Goal: Obtain resource: Download file/media

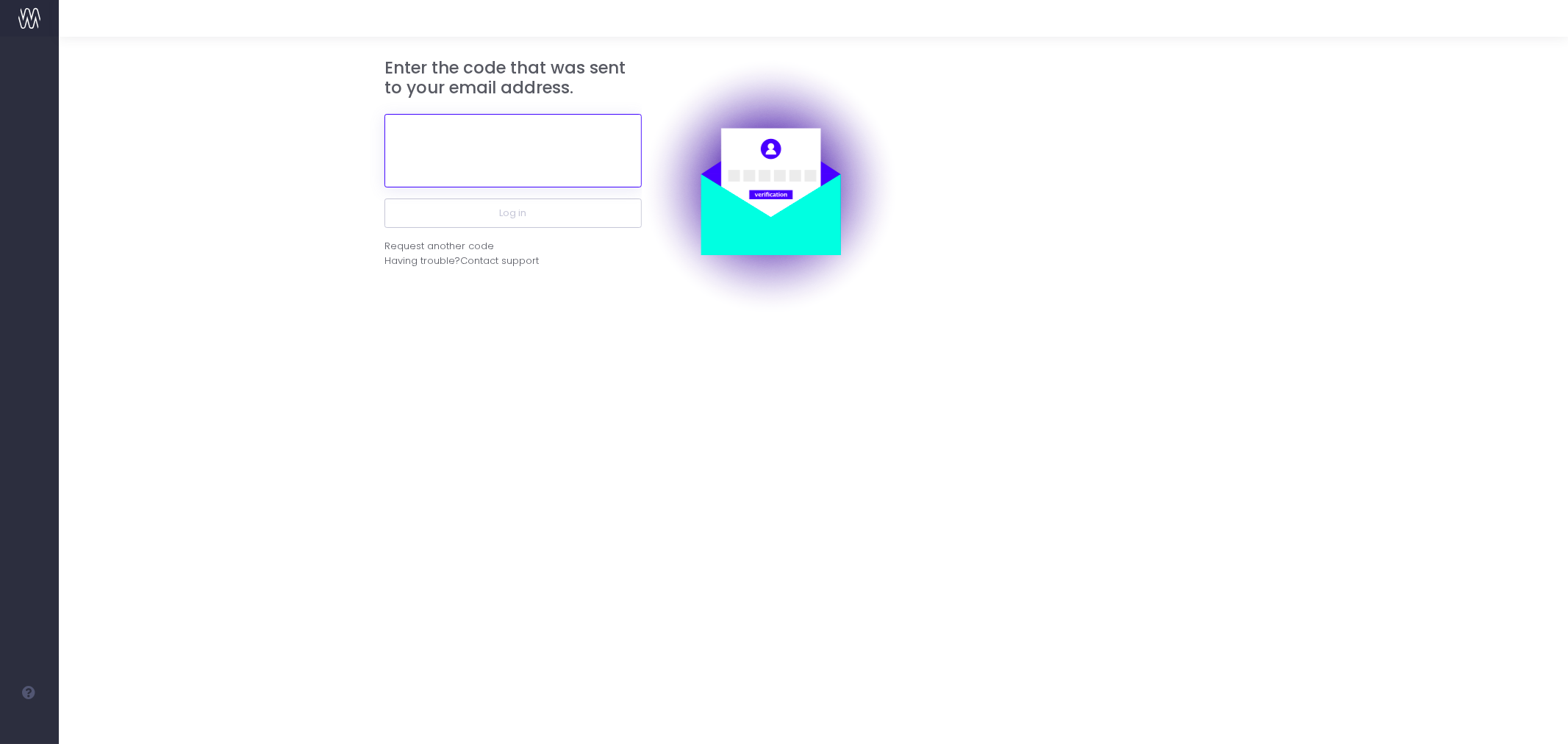
click at [500, 152] on input "text" at bounding box center [513, 150] width 258 height 73
paste input "672226"
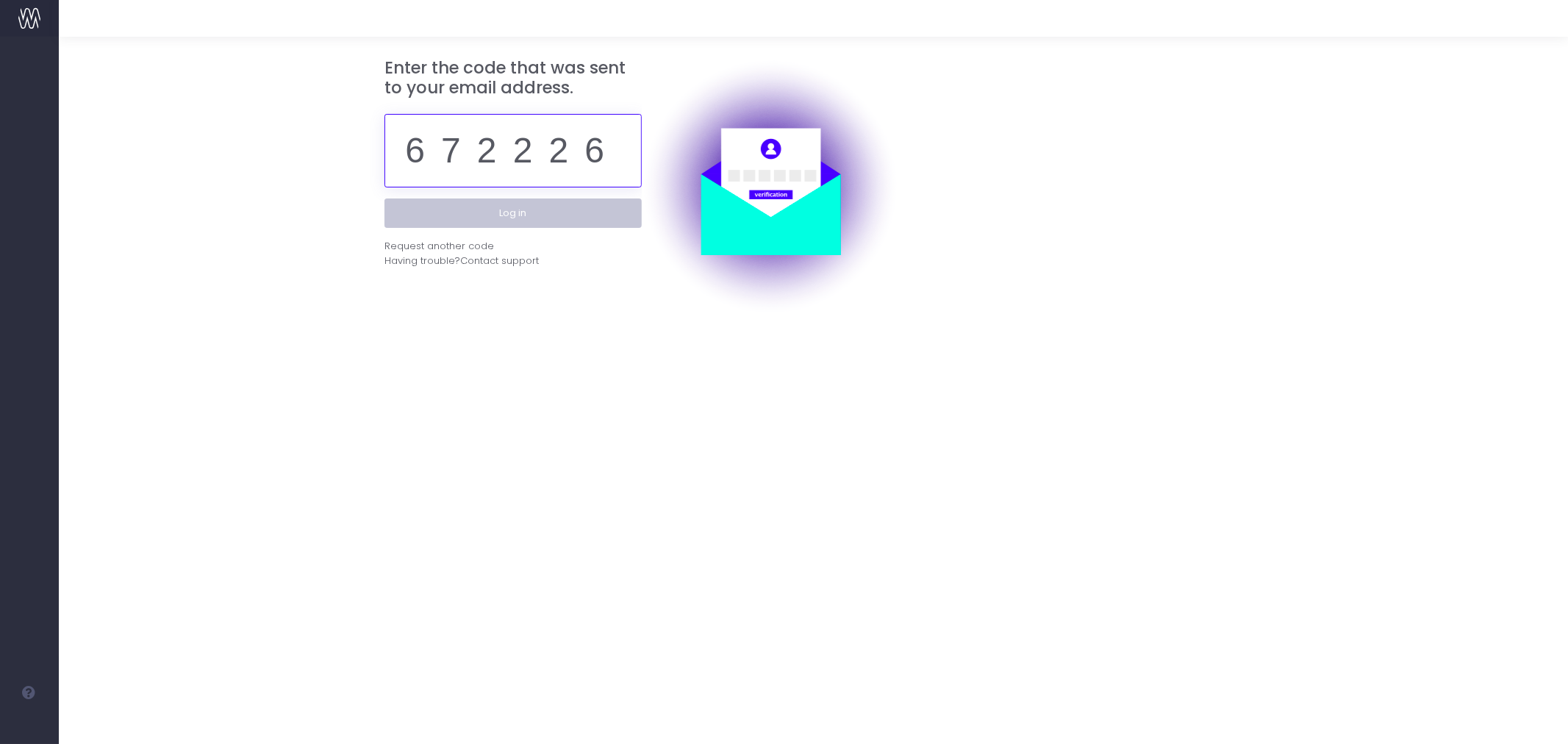
type input "672226"
click at [538, 217] on button "Log in" at bounding box center [513, 213] width 258 height 29
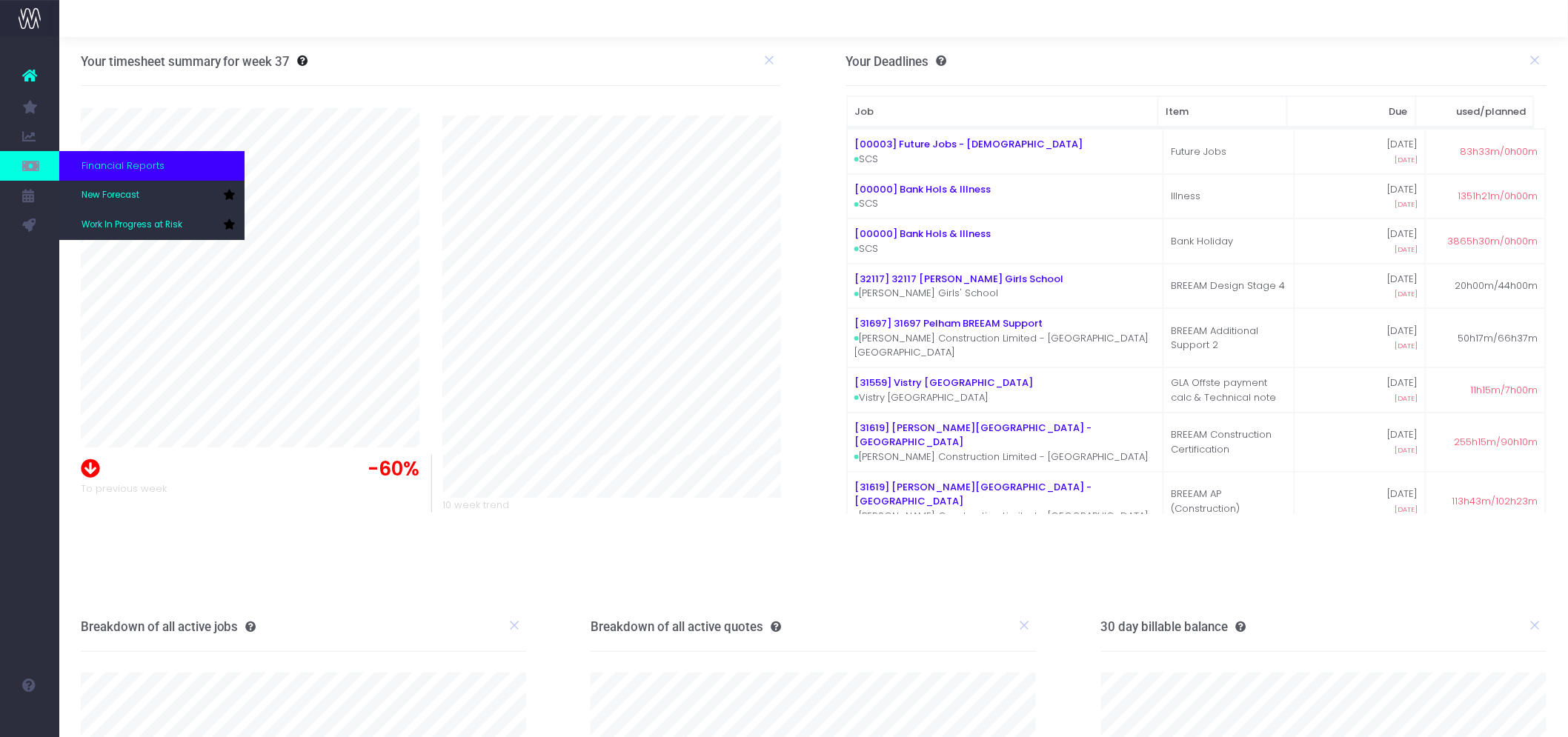
click at [133, 159] on span "Financial Reports" at bounding box center [123, 166] width 83 height 15
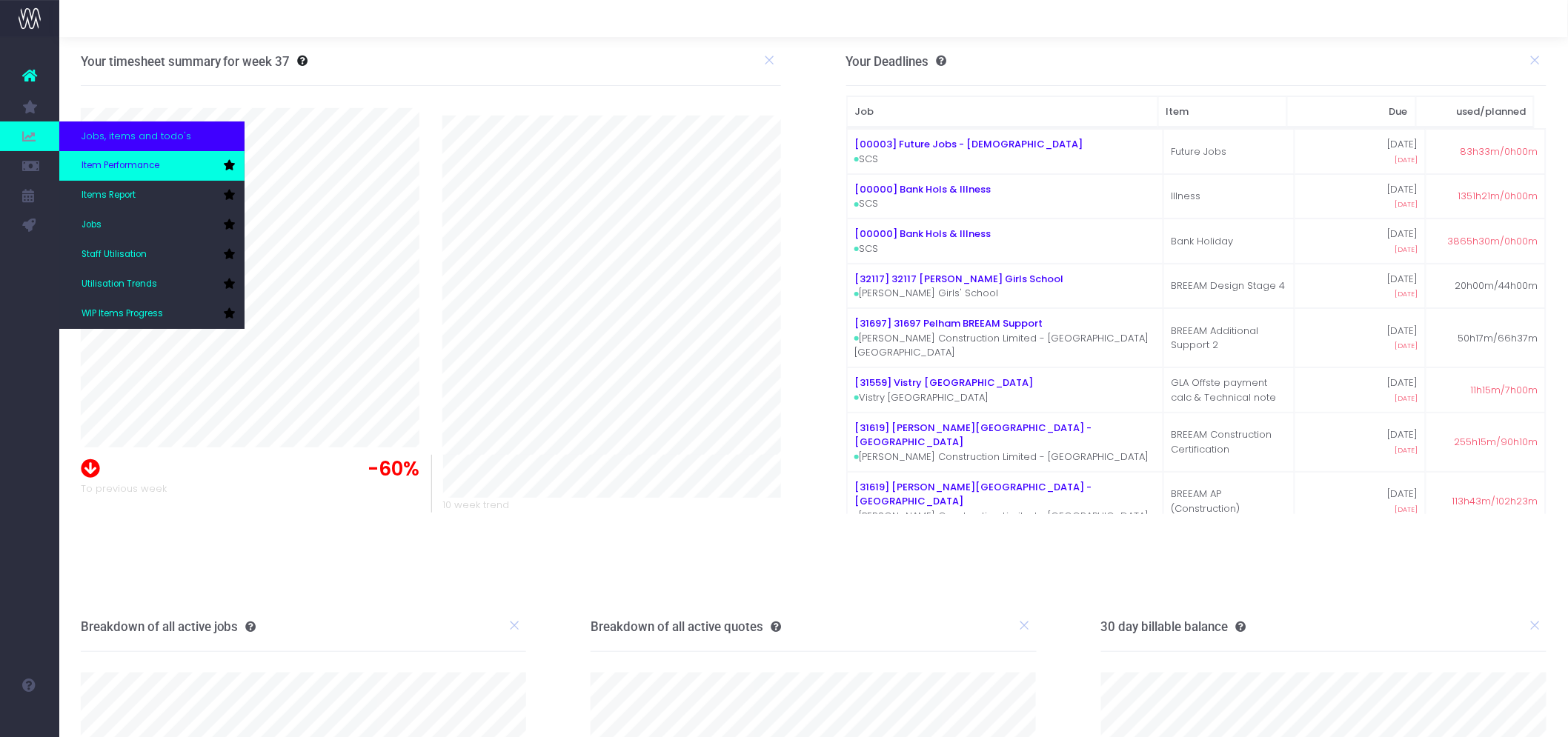
click at [139, 166] on span "Item Performance" at bounding box center [120, 166] width 78 height 13
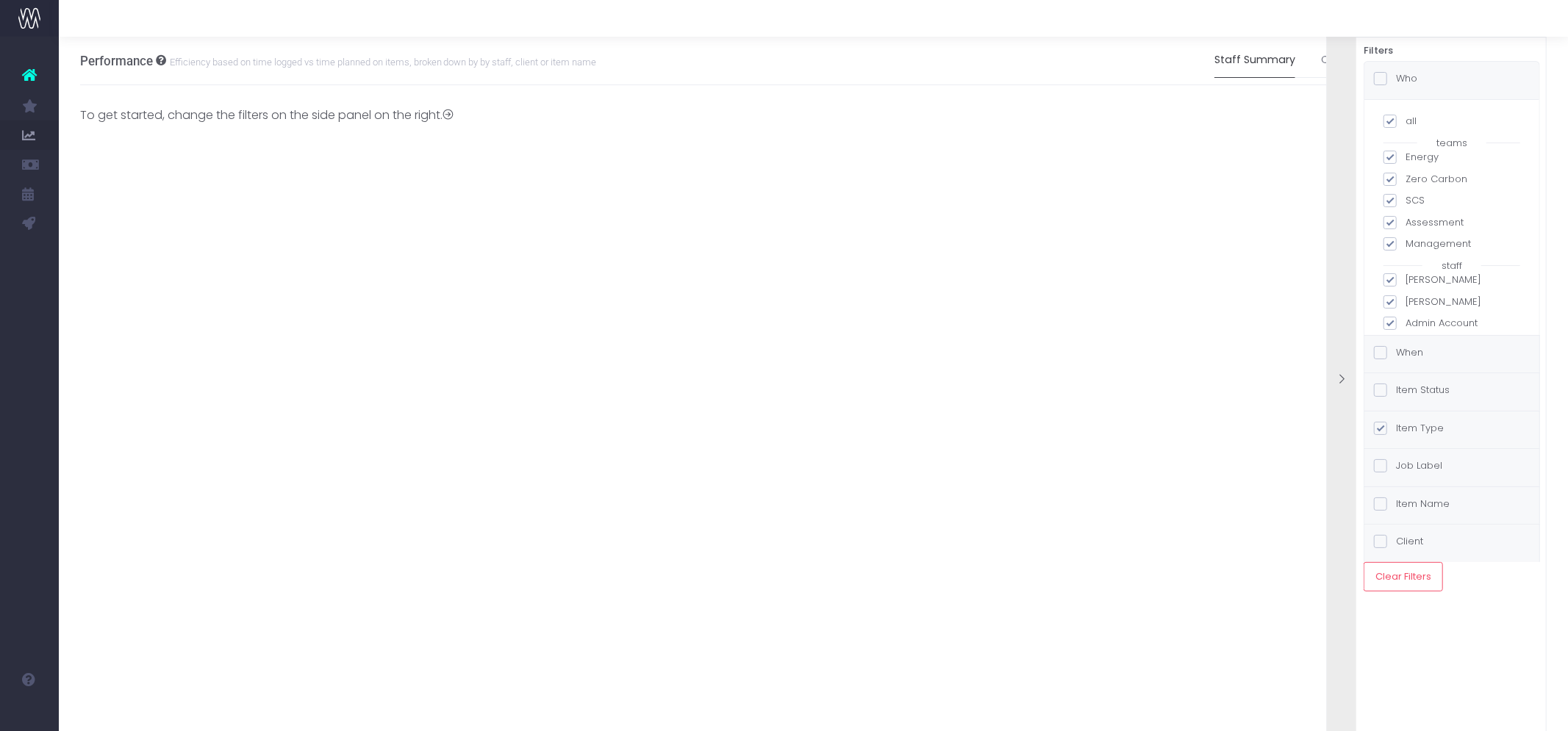
click at [1395, 120] on span at bounding box center [1390, 121] width 13 height 13
click at [1405, 120] on input "all" at bounding box center [1410, 118] width 10 height 10
checkbox input "false"
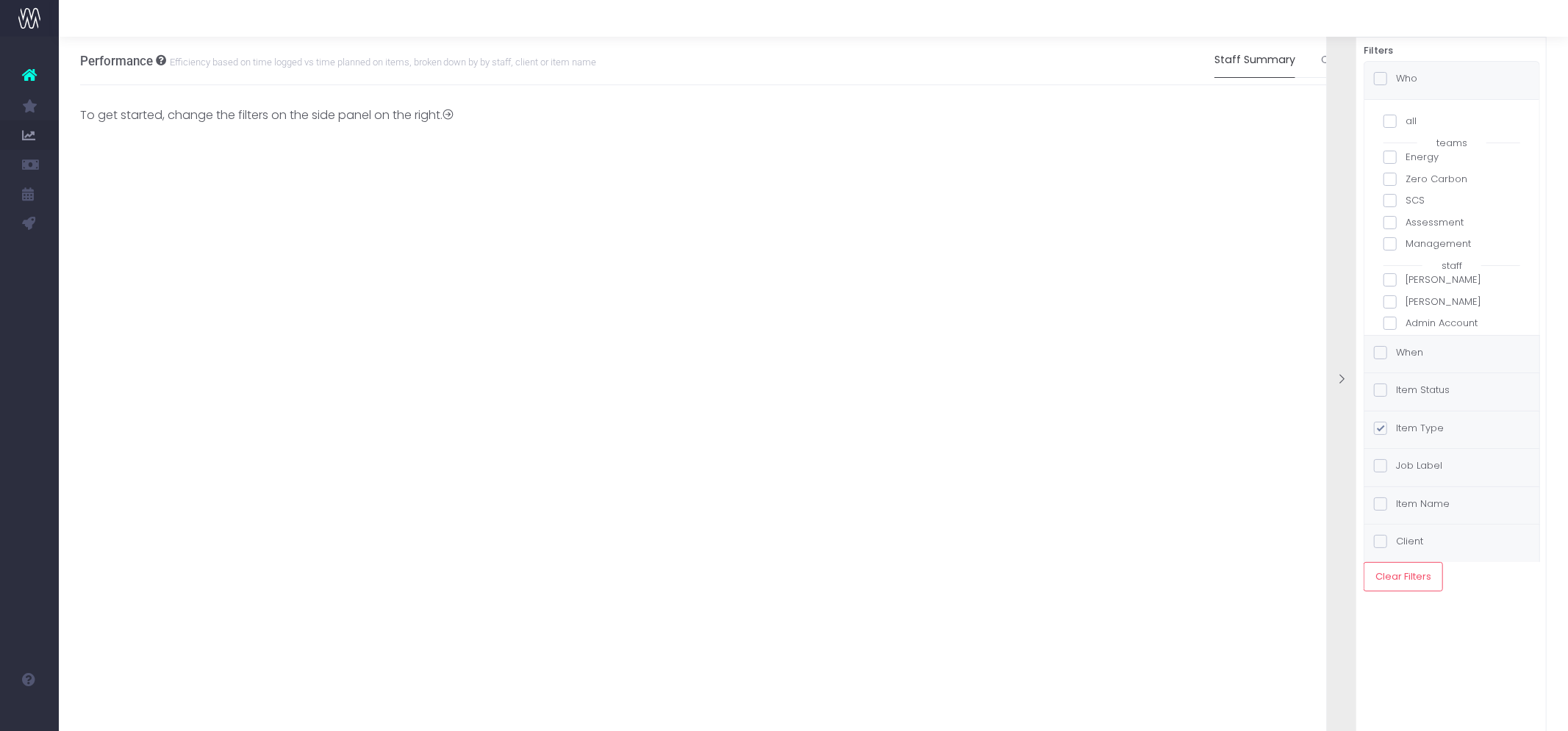
checkbox input "false"
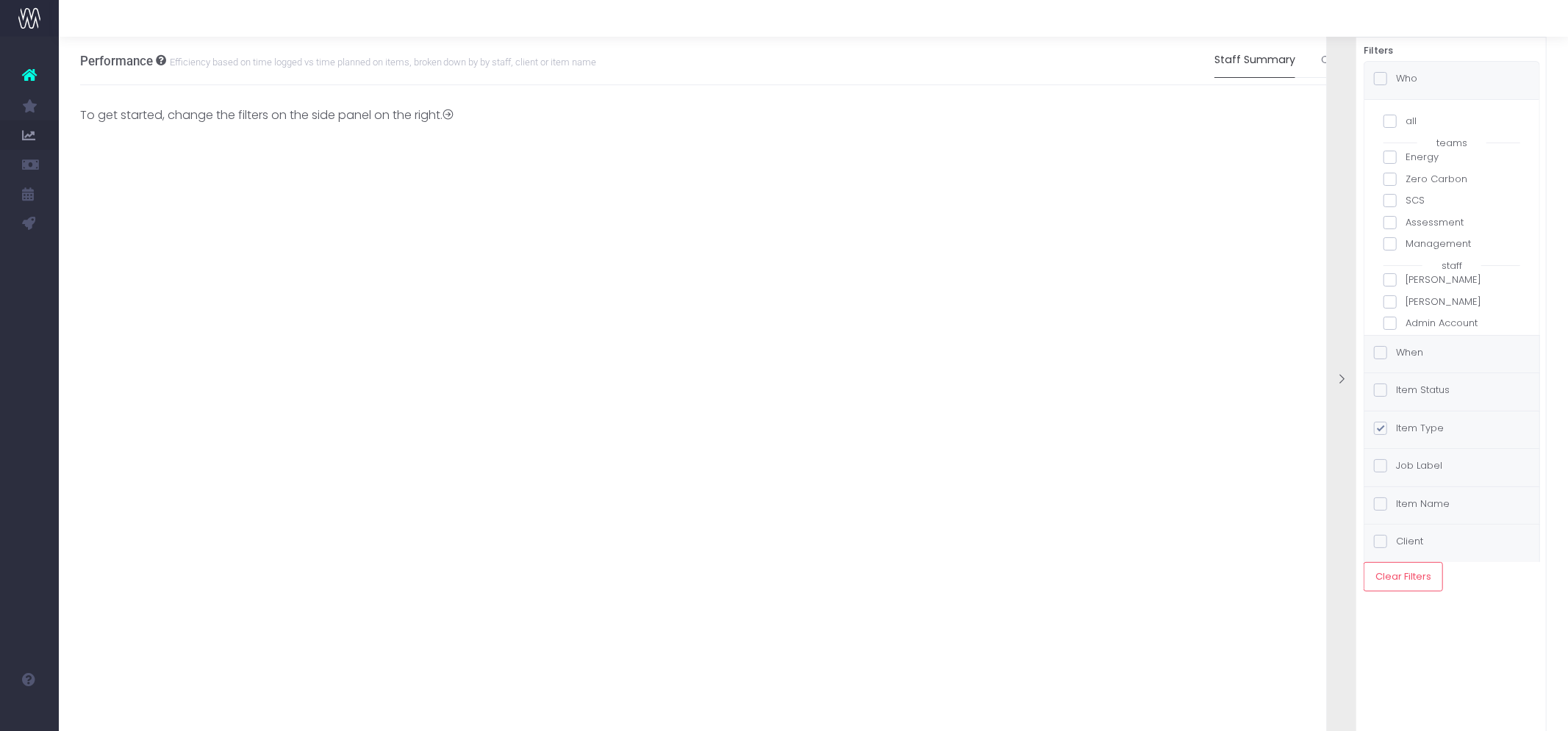
checkbox input "false"
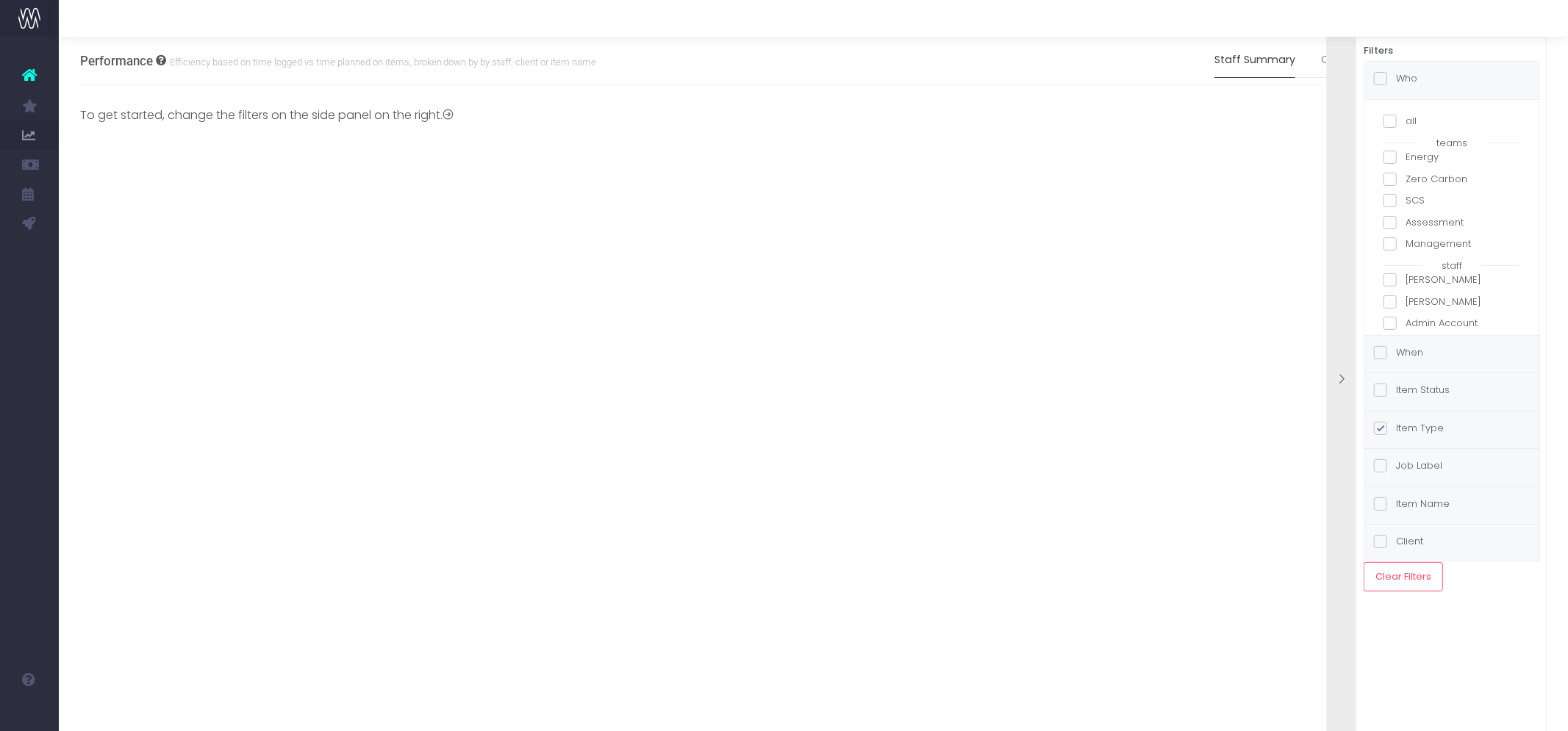
checkbox input "false"
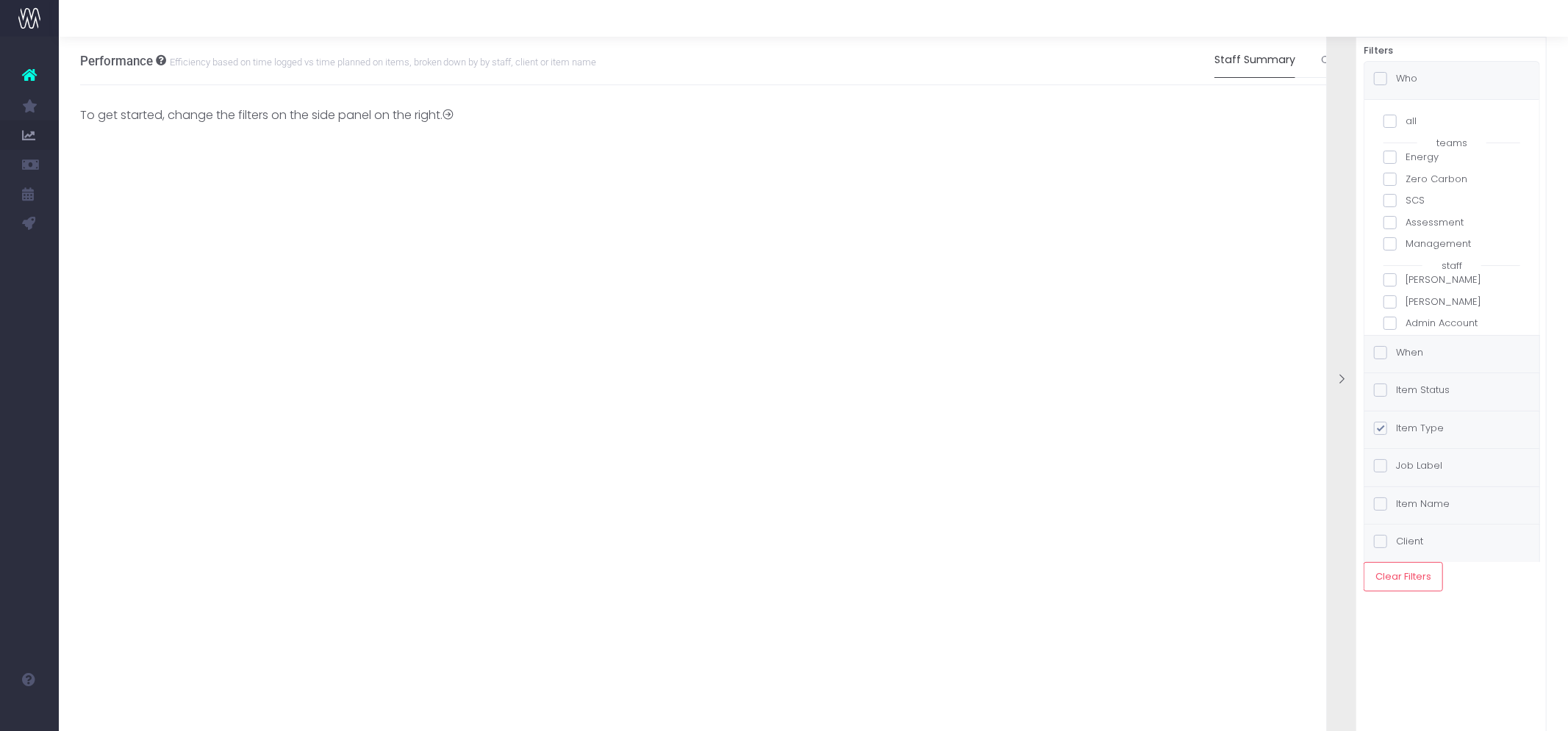
checkbox input "false"
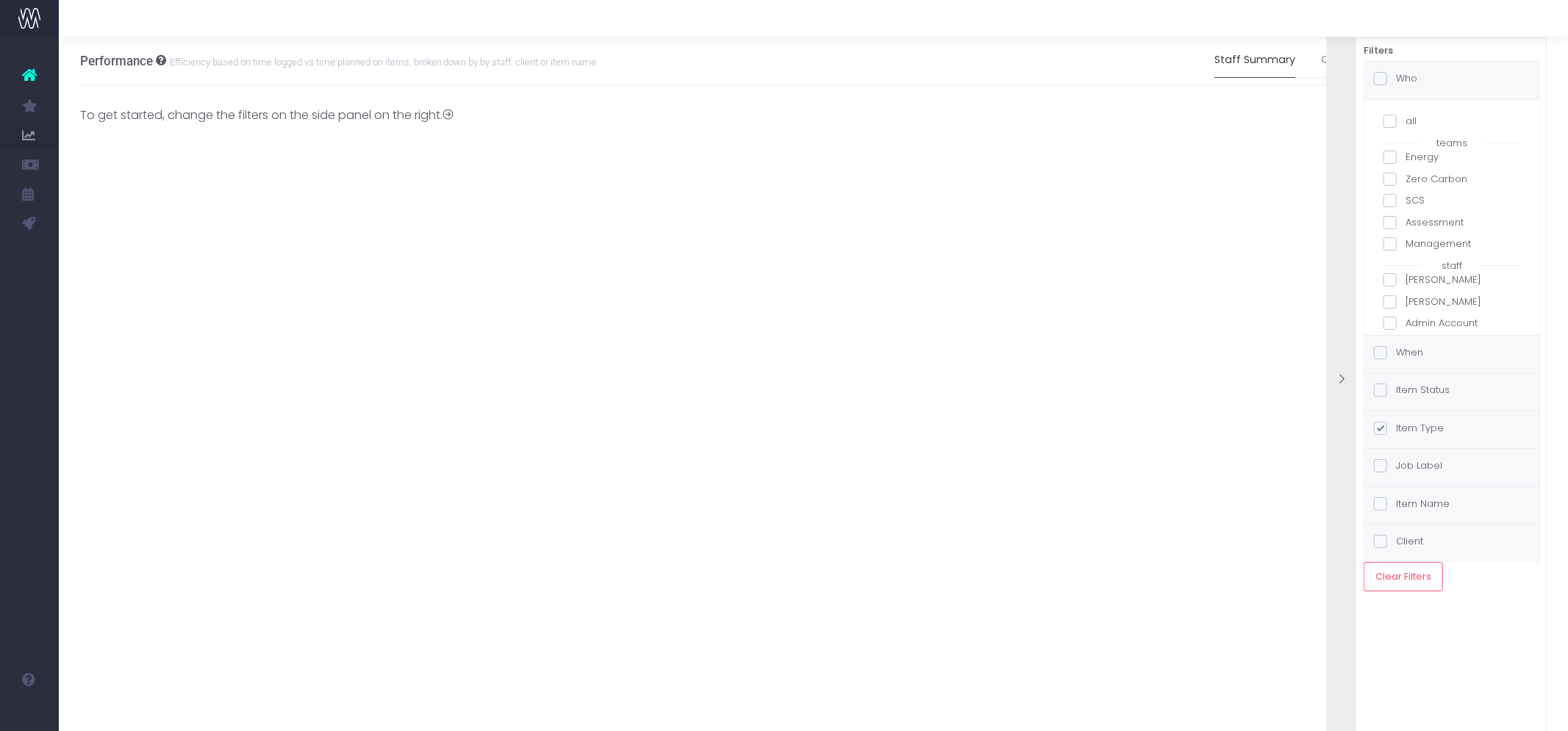
checkbox input "false"
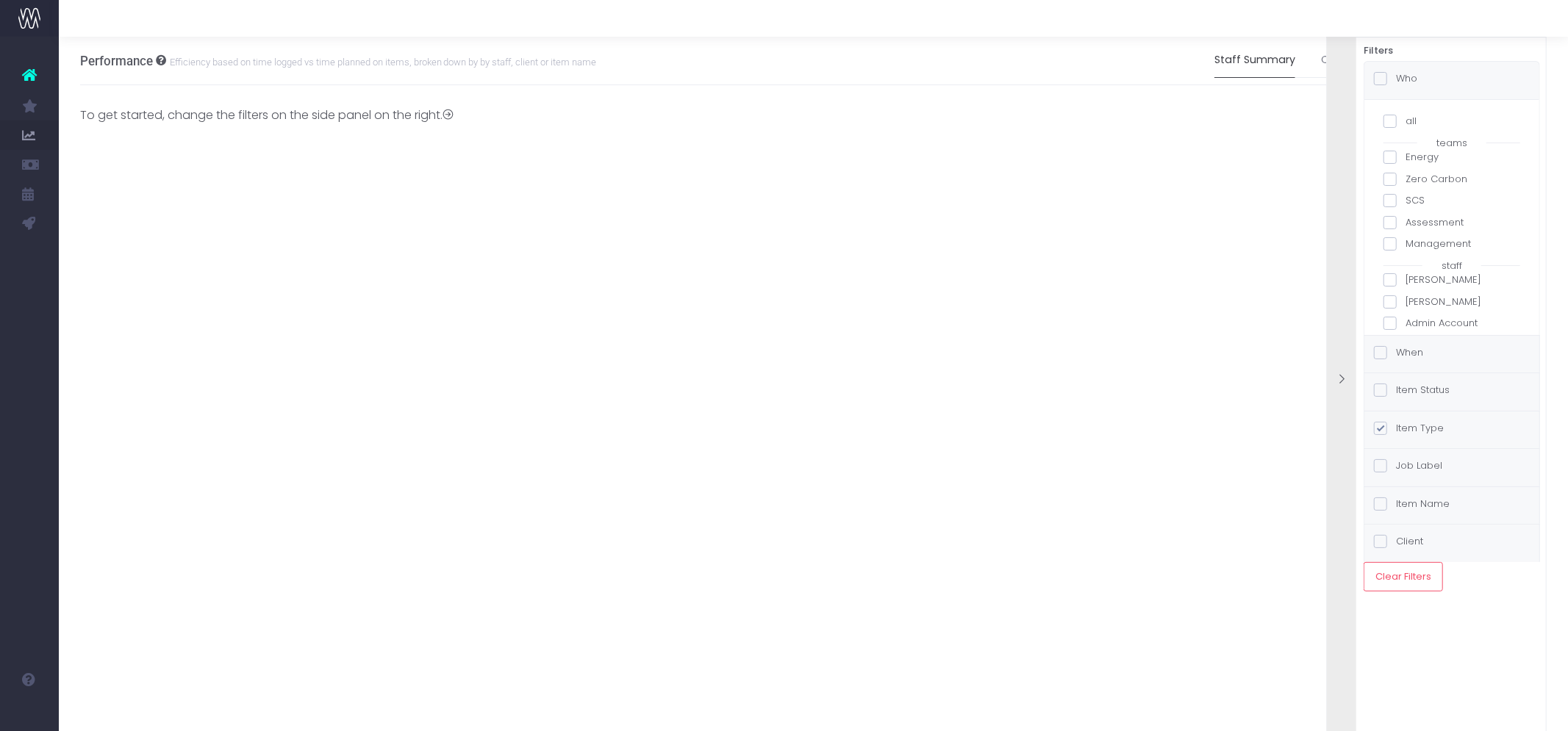
checkbox input "false"
click at [1387, 310] on span at bounding box center [1390, 310] width 13 height 13
click at [1405, 310] on input "[PERSON_NAME]" at bounding box center [1410, 308] width 10 height 10
checkbox input "true"
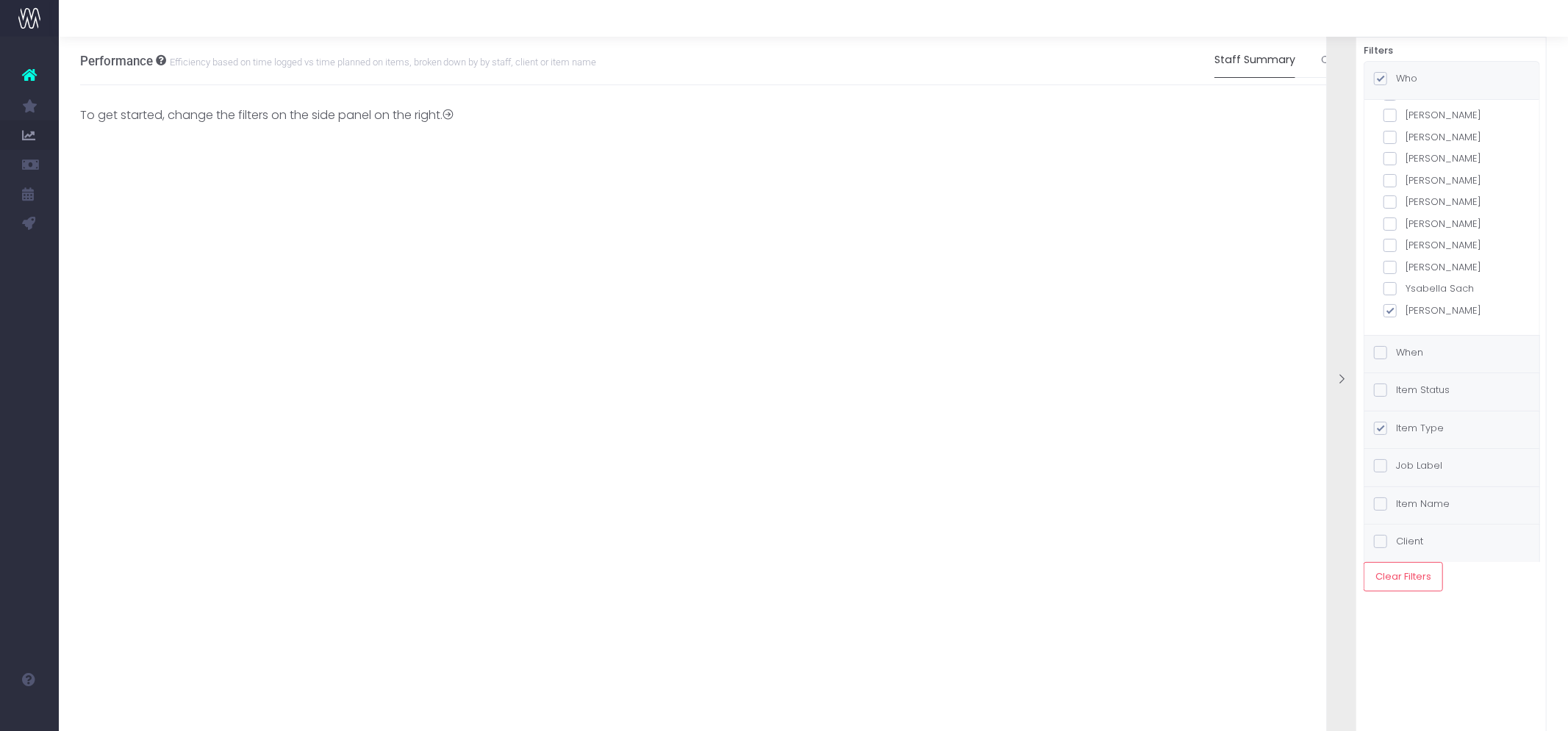
checkbox input "true"
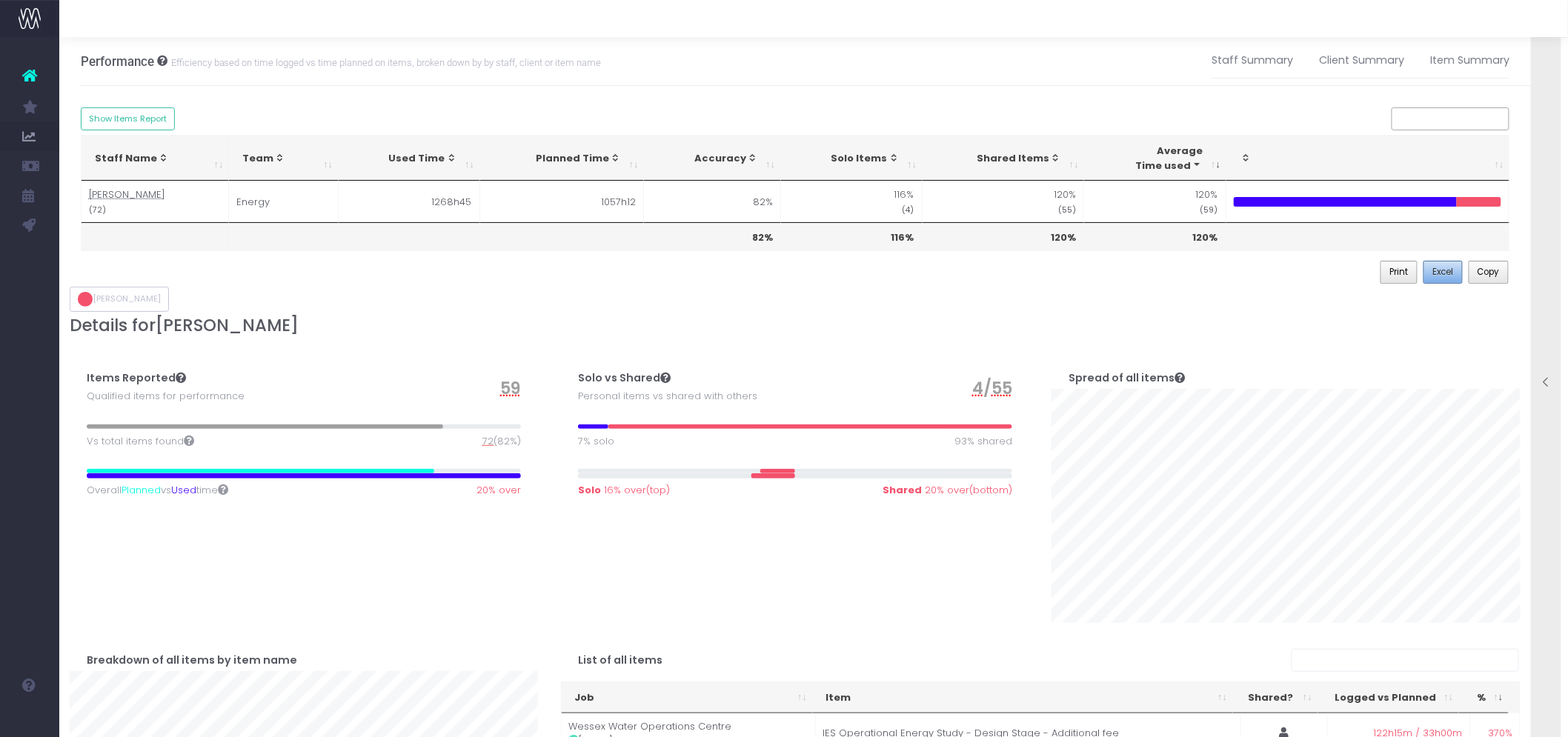
click at [1447, 276] on span "Excel" at bounding box center [1443, 272] width 21 height 13
click at [1552, 384] on icon at bounding box center [1546, 382] width 12 height 12
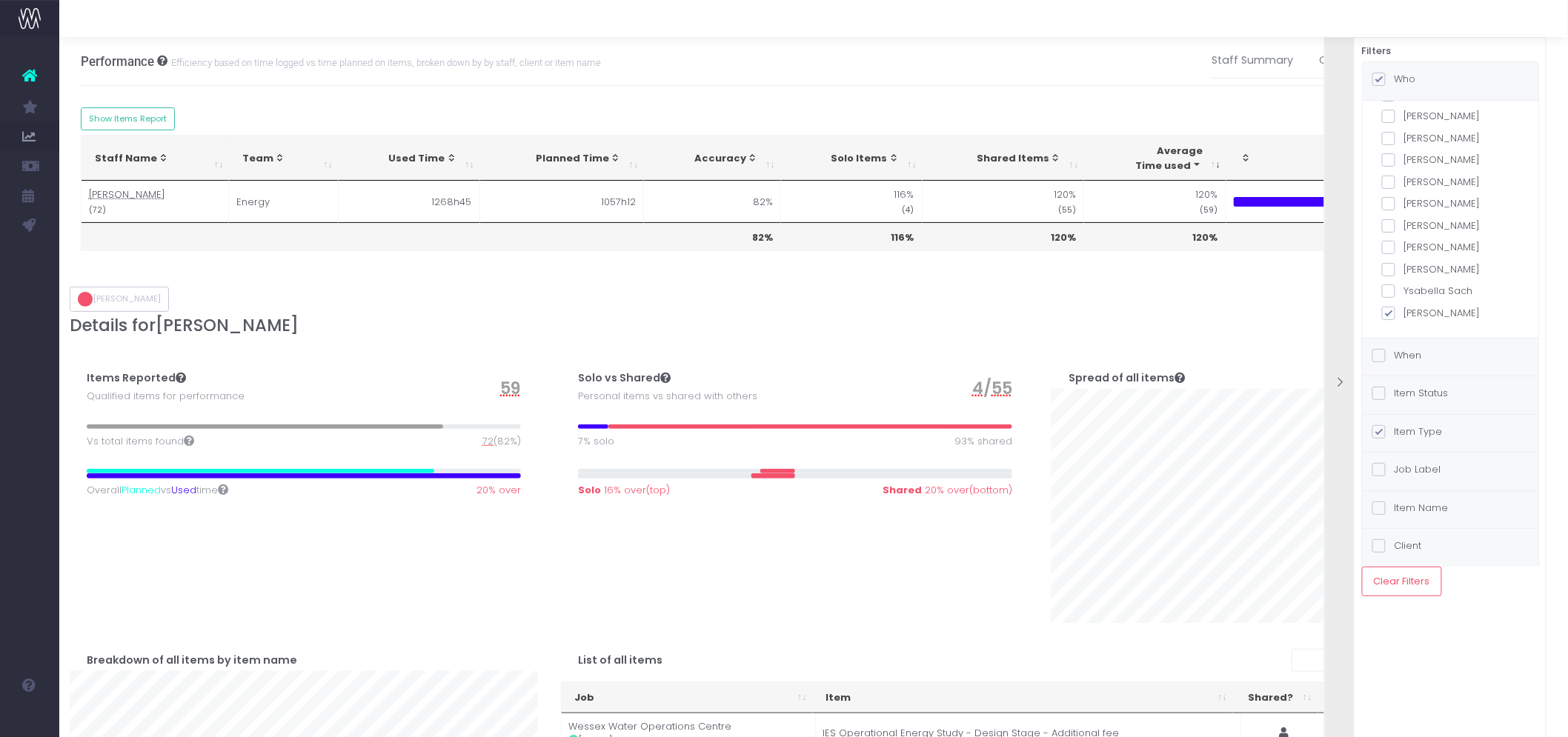
click at [1425, 394] on label "Item Status" at bounding box center [1410, 393] width 77 height 15
click at [1404, 394] on input "Item Status" at bounding box center [1399, 390] width 10 height 10
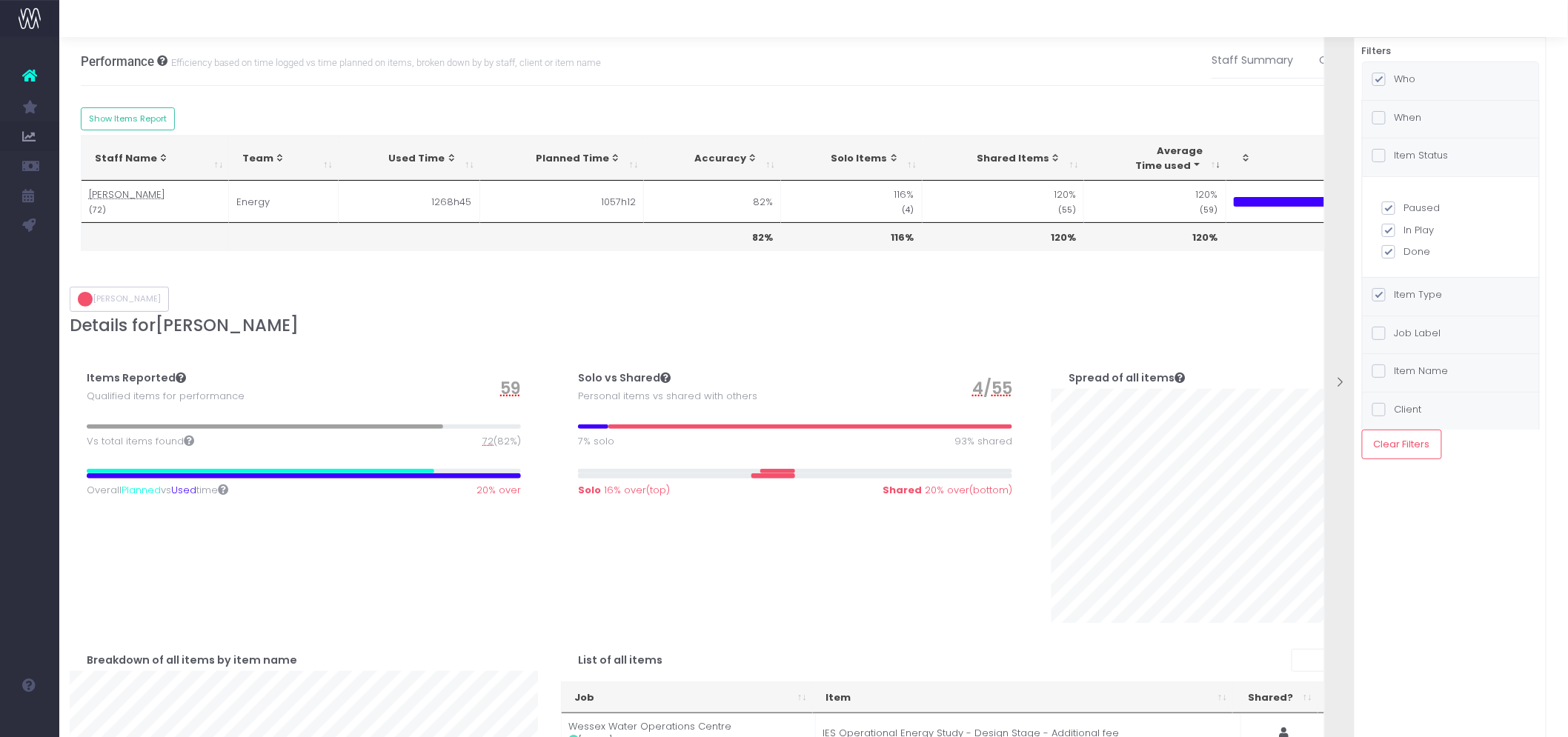
click at [1347, 386] on div at bounding box center [1340, 383] width 30 height 15
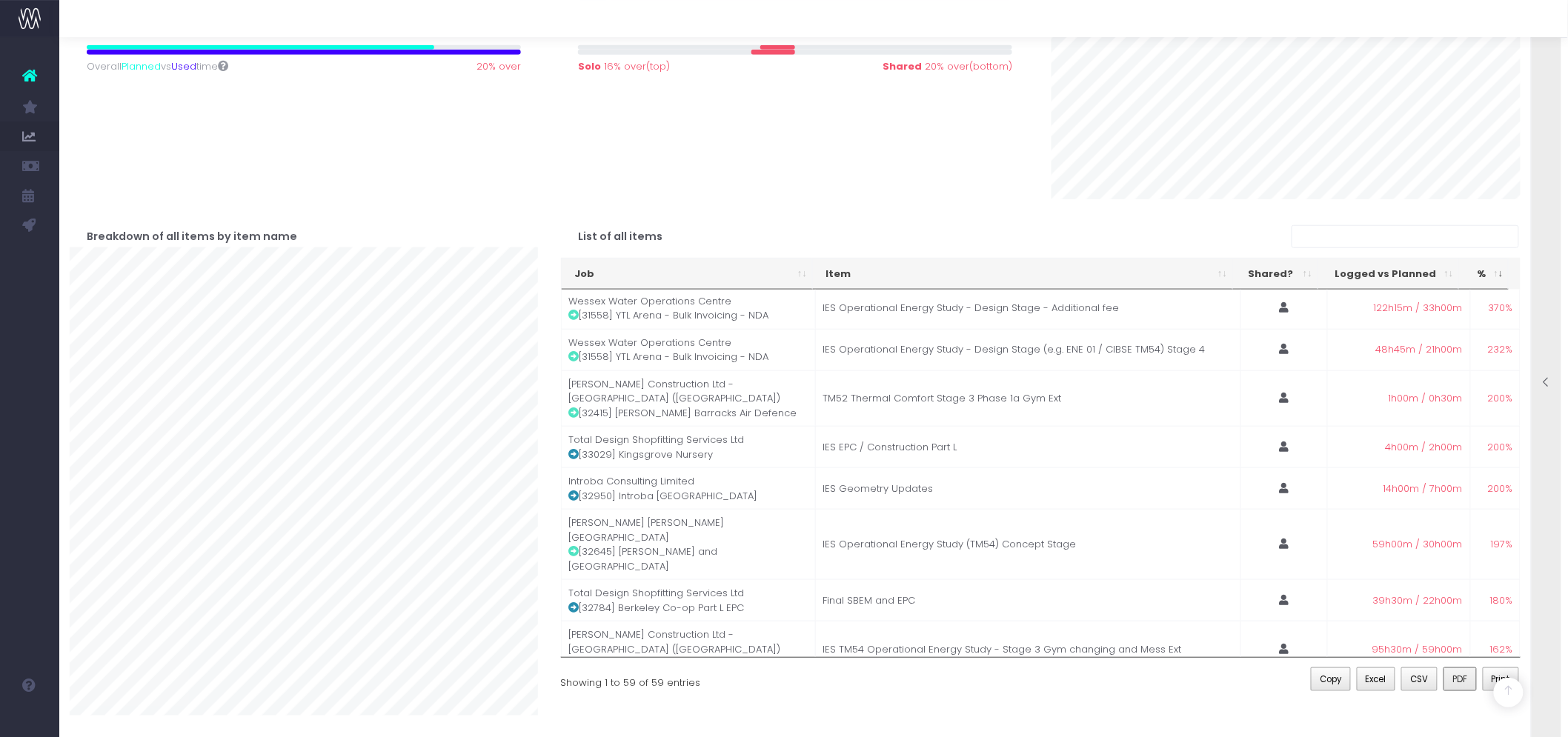
scroll to position [3, 0]
click at [1375, 686] on span "Excel" at bounding box center [1376, 679] width 21 height 13
click at [1541, 388] on icon at bounding box center [1546, 382] width 12 height 12
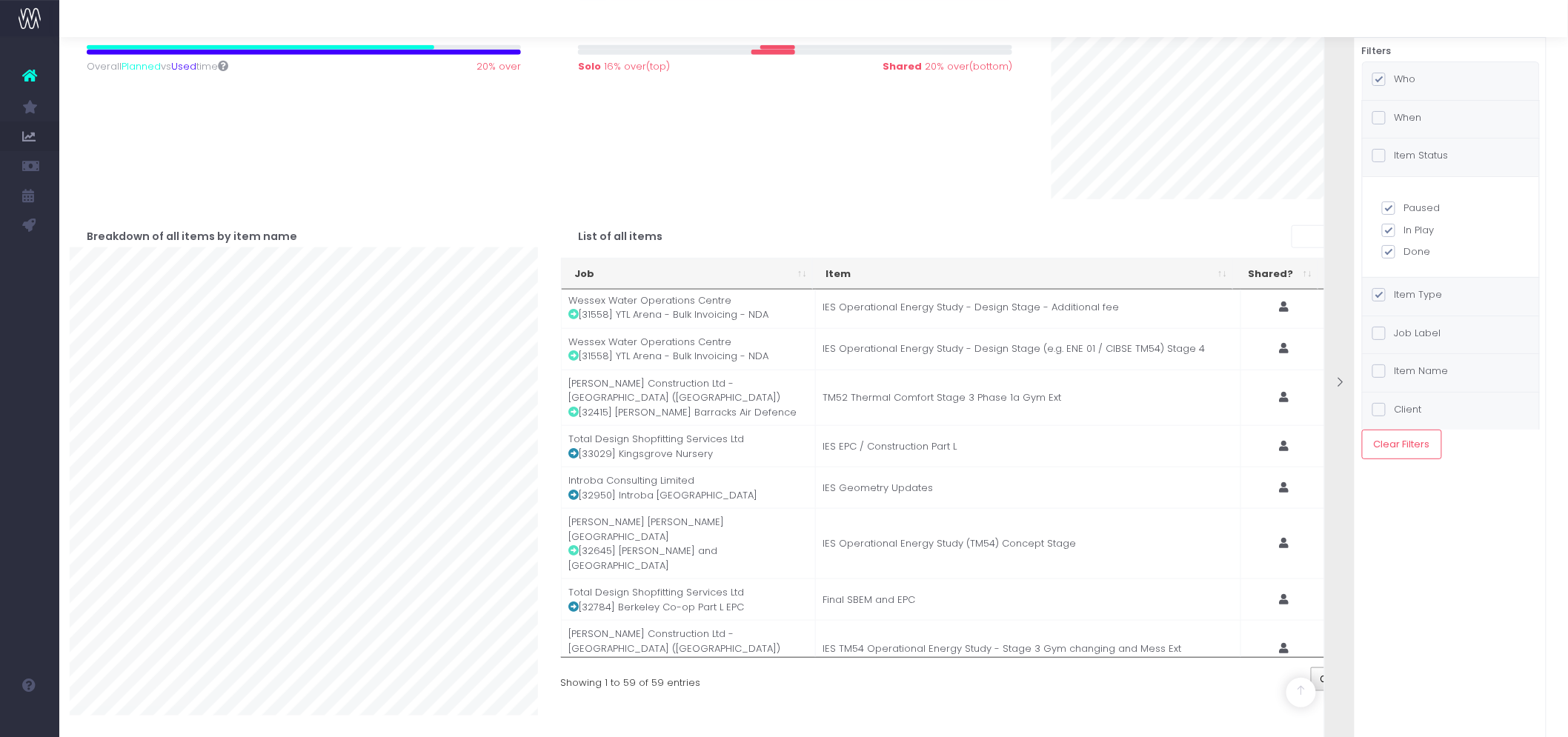
click at [1410, 122] on label "When" at bounding box center [1396, 118] width 50 height 15
click at [1404, 120] on input "When" at bounding box center [1399, 115] width 10 height 10
click at [1417, 163] on label "Any Time" at bounding box center [1450, 160] width 138 height 15
click at [1414, 163] on input "Any Time" at bounding box center [1409, 158] width 10 height 10
radio input "true"
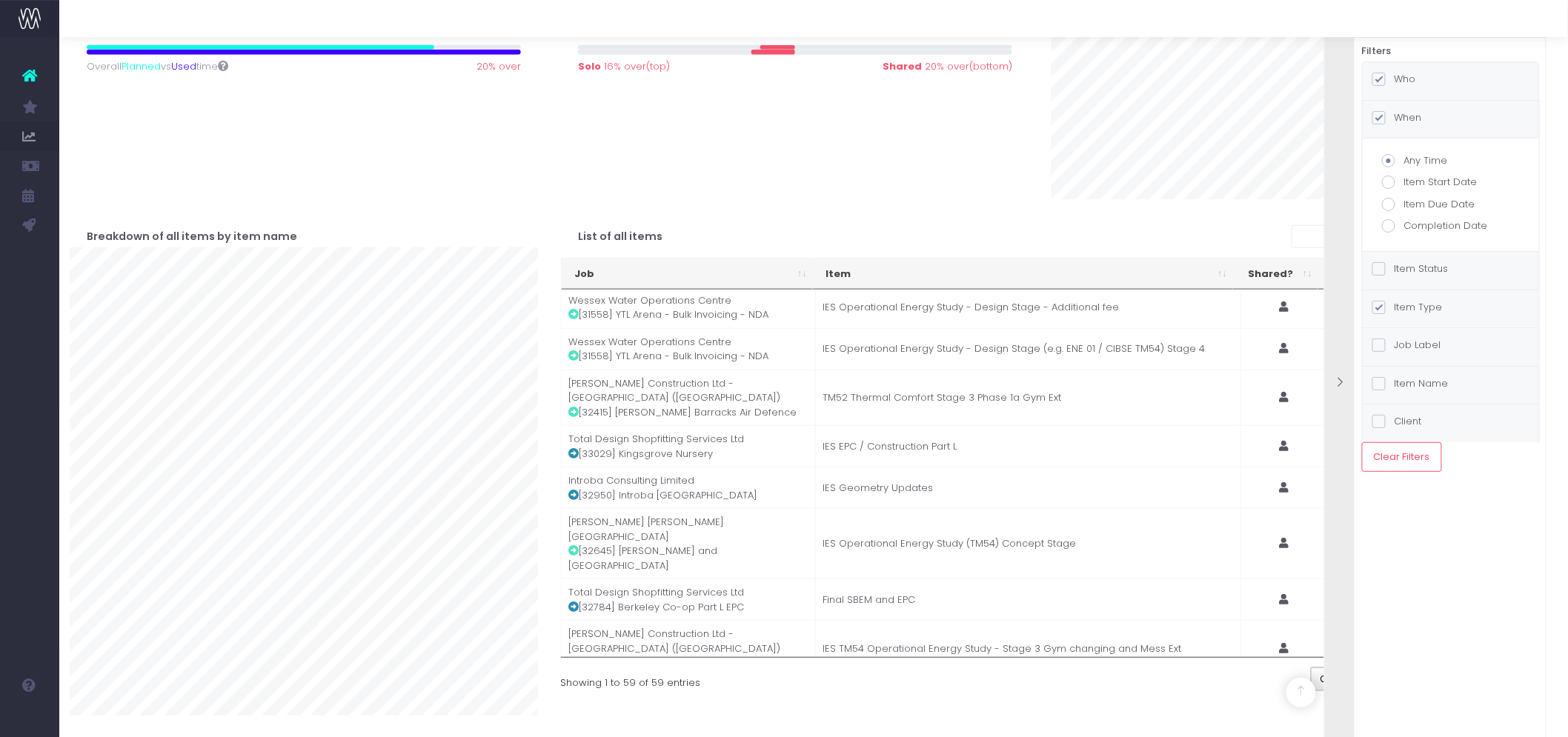
checkbox input "true"
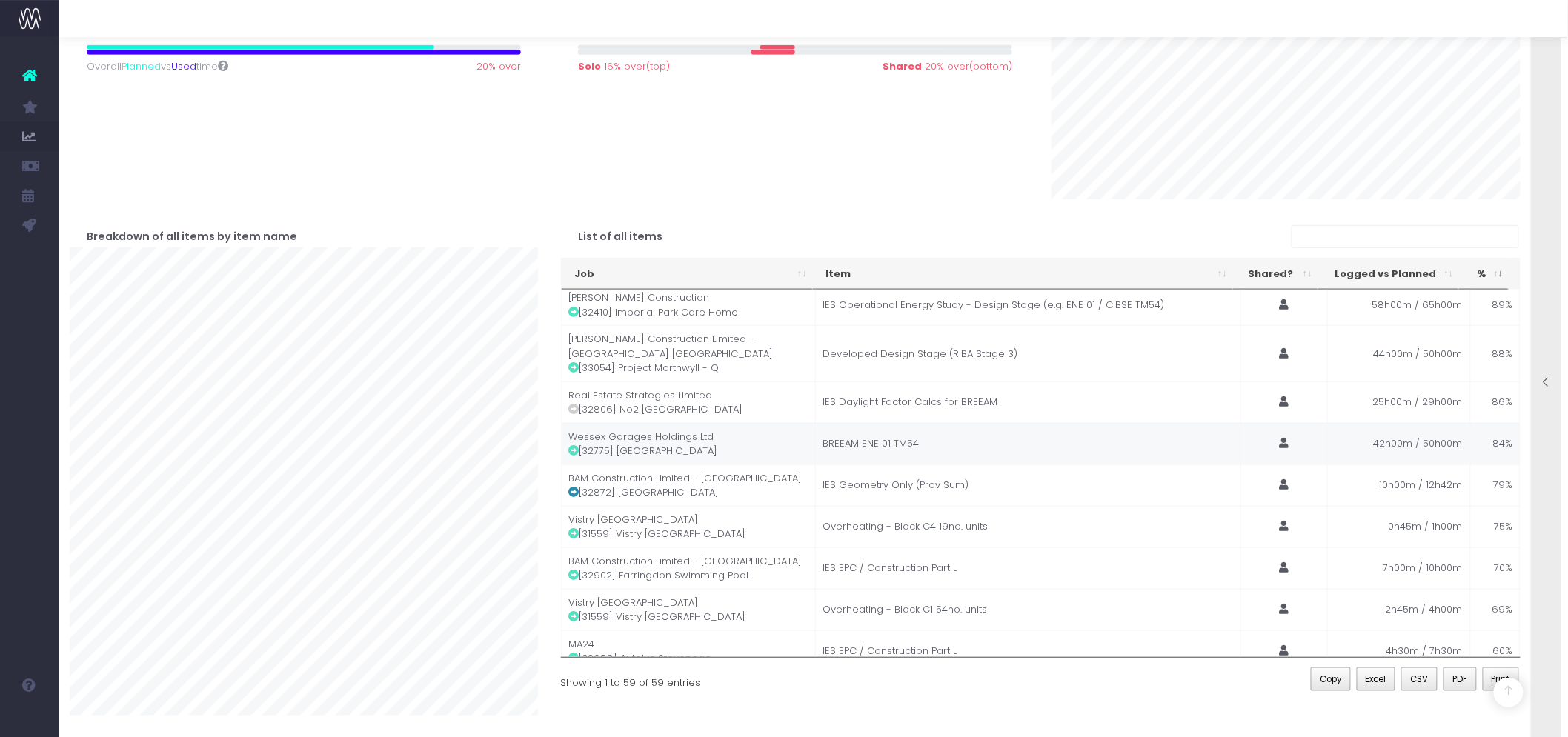
scroll to position [2090, 0]
click at [1382, 686] on span "Excel" at bounding box center [1376, 679] width 21 height 13
click at [1546, 386] on icon at bounding box center [1546, 382] width 12 height 12
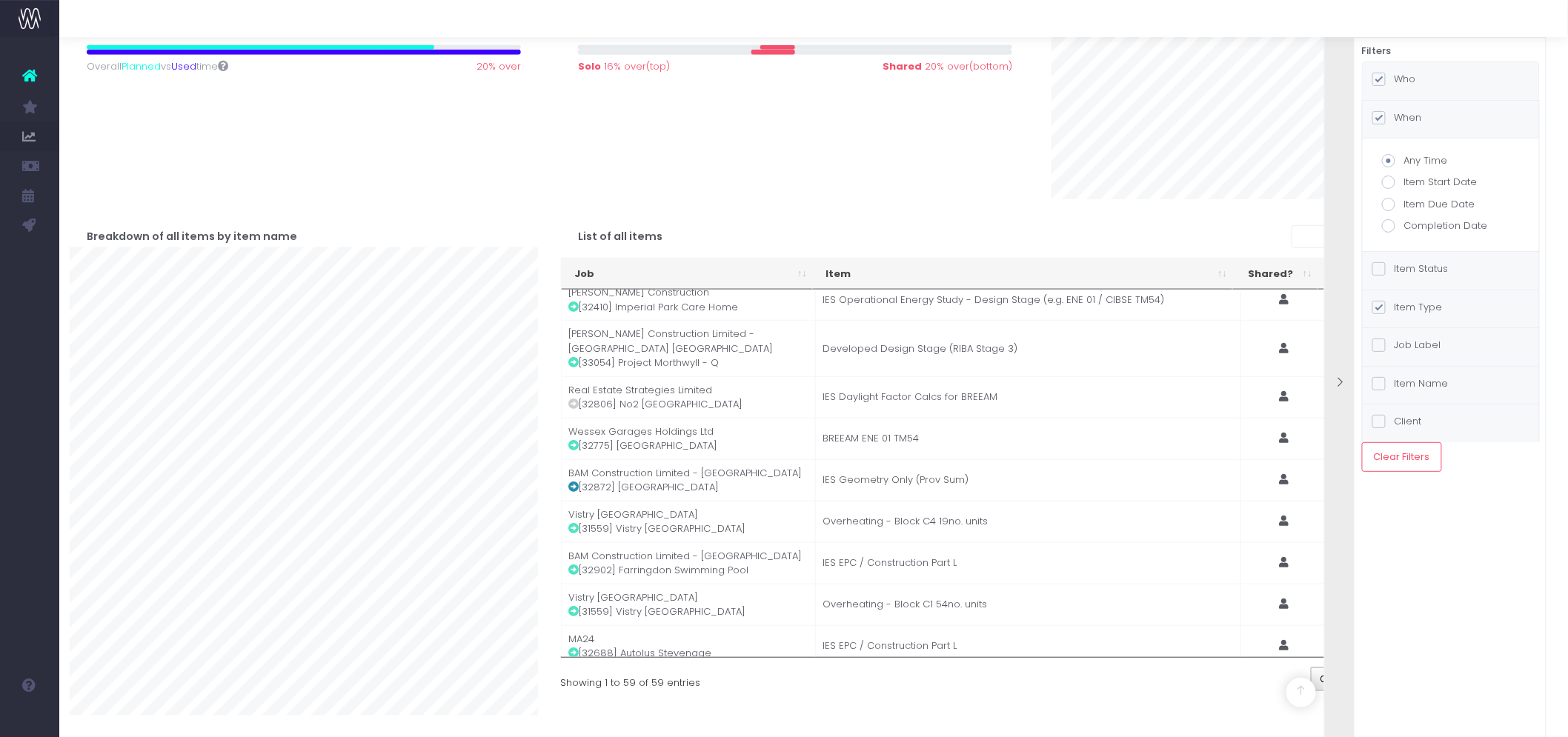
click at [1397, 77] on label "Who" at bounding box center [1394, 79] width 44 height 15
click at [1397, 77] on input "Who" at bounding box center [1399, 77] width 10 height 10
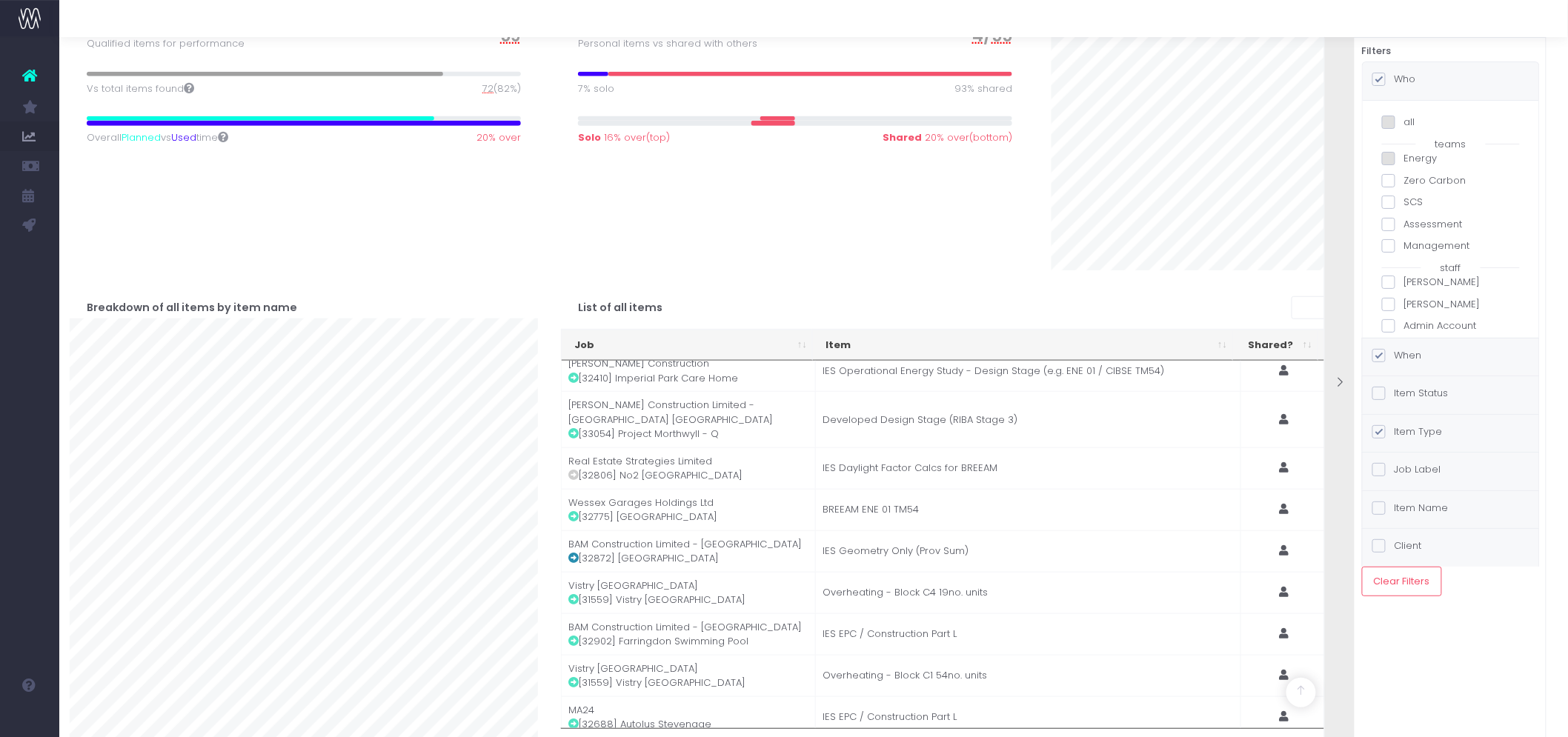
scroll to position [279, 0]
